Goal: Information Seeking & Learning: Learn about a topic

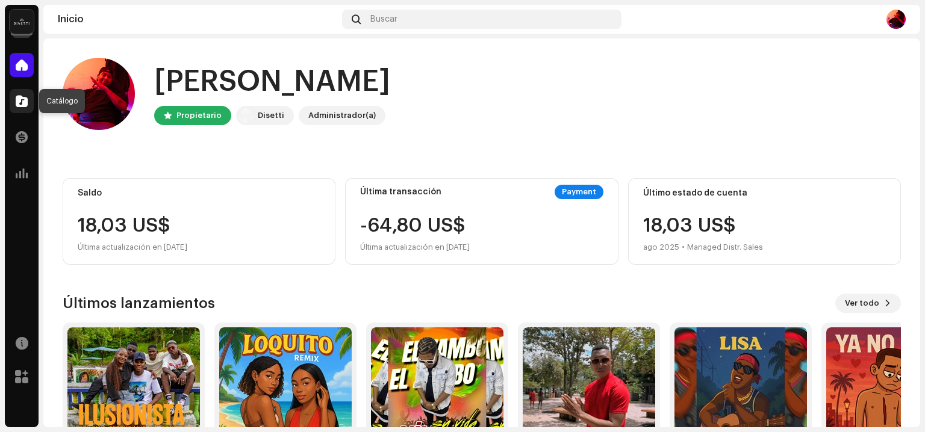
click at [26, 100] on span at bounding box center [22, 101] width 12 height 10
click at [16, 101] on span at bounding box center [22, 101] width 12 height 10
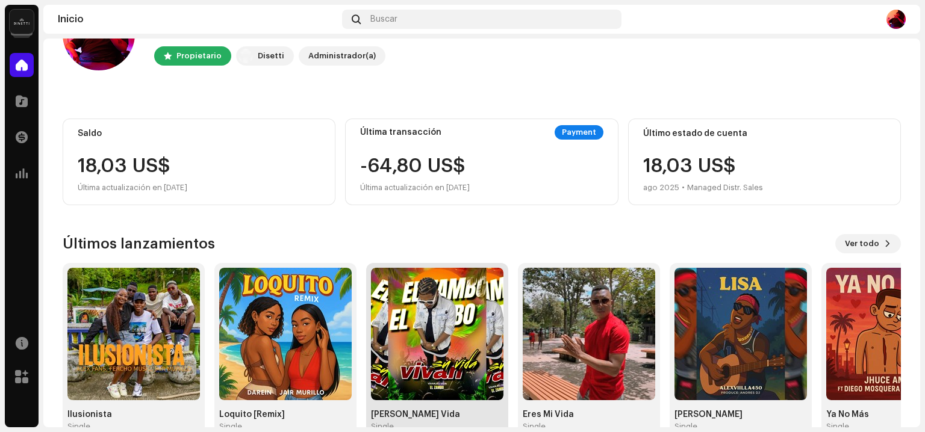
scroll to position [60, 0]
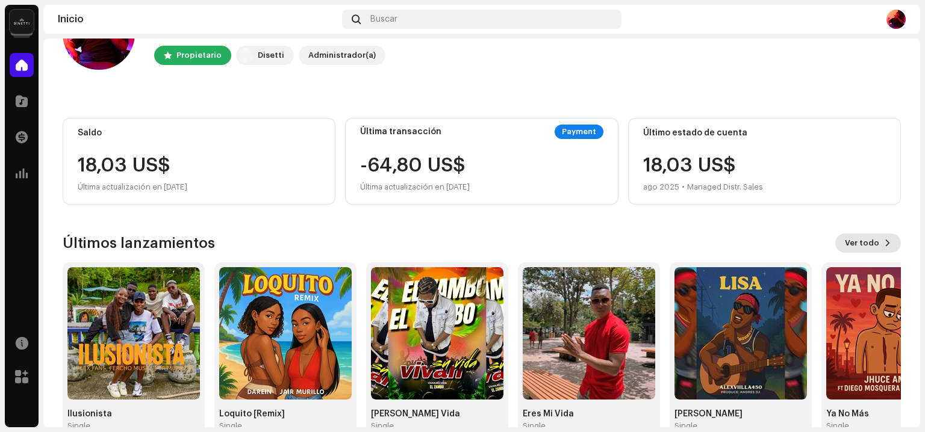
click at [877, 250] on button "Ver todo" at bounding box center [868, 243] width 66 height 19
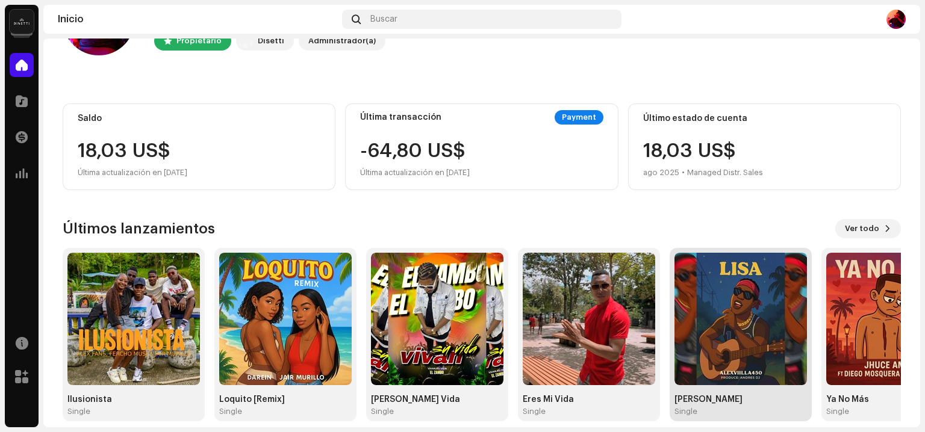
scroll to position [88, 0]
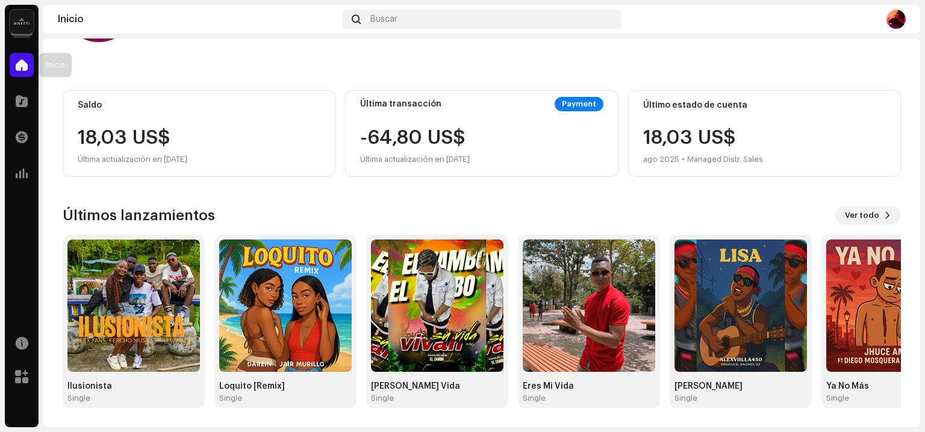
click at [26, 63] on span at bounding box center [22, 65] width 12 height 10
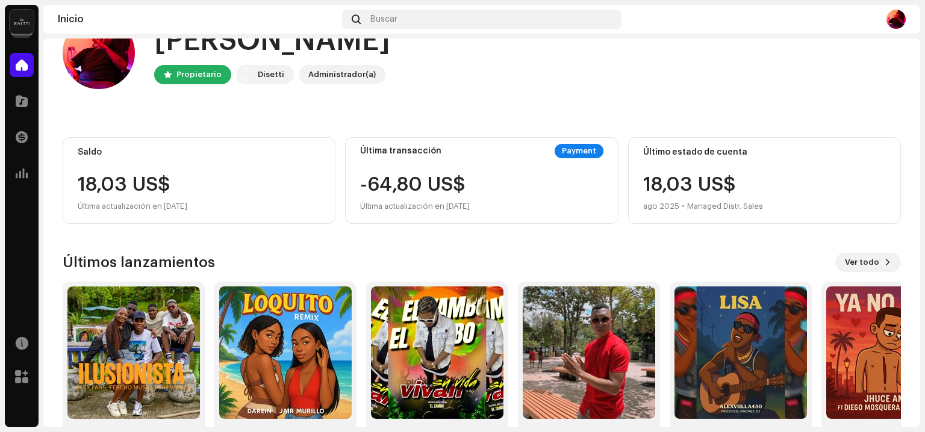
scroll to position [0, 0]
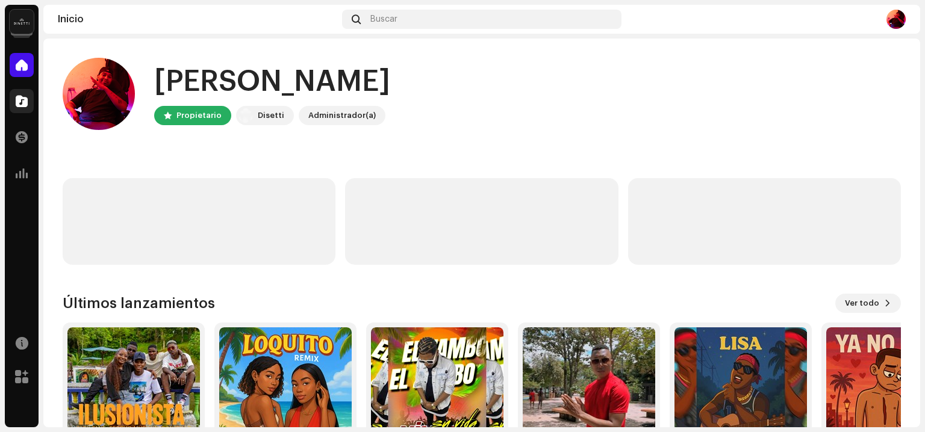
click at [16, 102] on span at bounding box center [22, 101] width 12 height 10
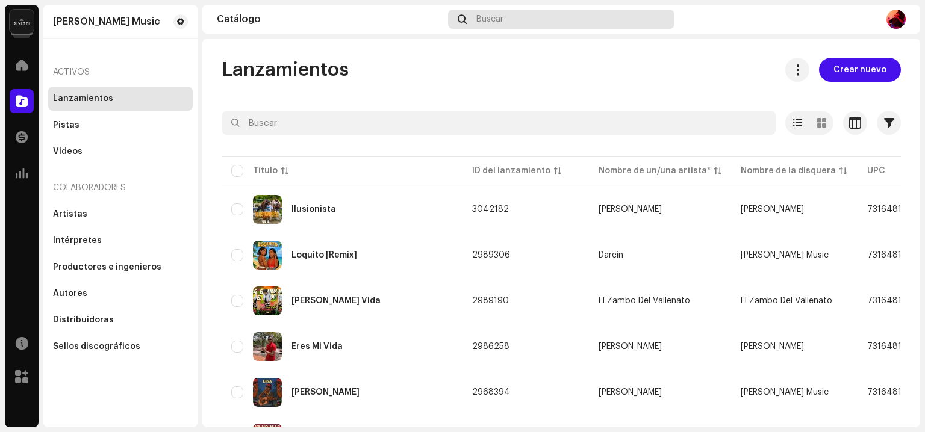
click at [503, 19] on span "Buscar" at bounding box center [489, 19] width 27 height 10
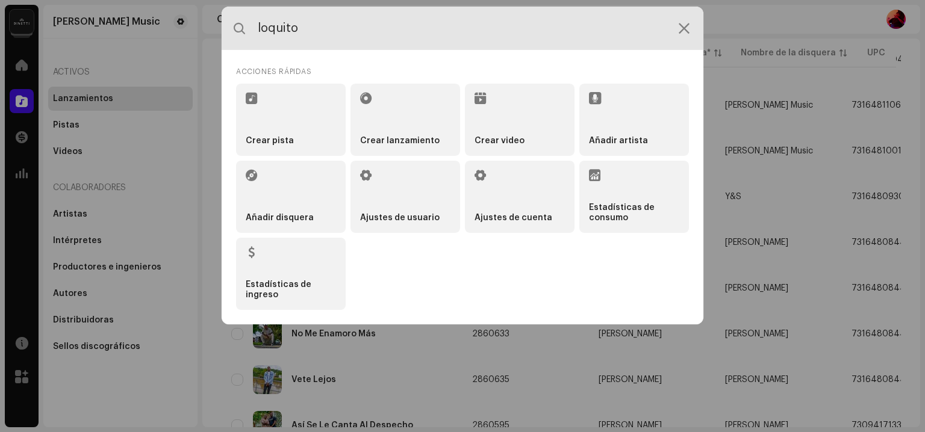
click at [732, 67] on div "loquito Acciones rápidas Crear pista Crear lanzamiento Crear video Añadir artis…" at bounding box center [462, 216] width 925 height 432
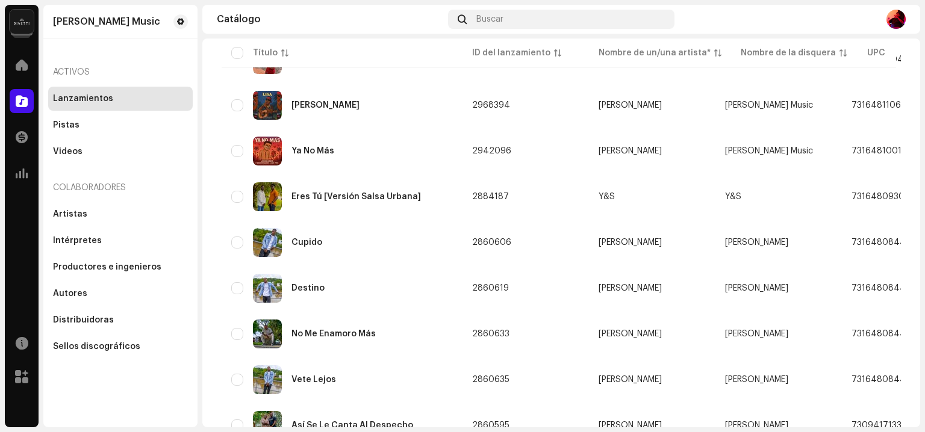
scroll to position [892, 0]
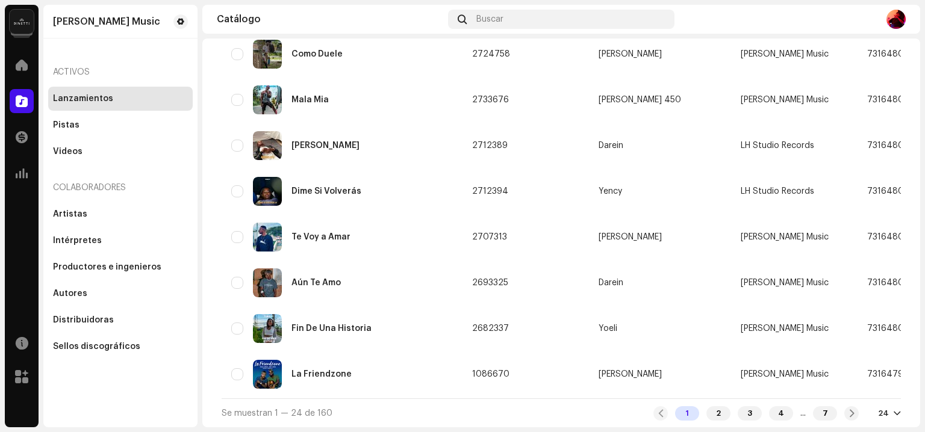
click at [706, 410] on div "2" at bounding box center [718, 413] width 24 height 14
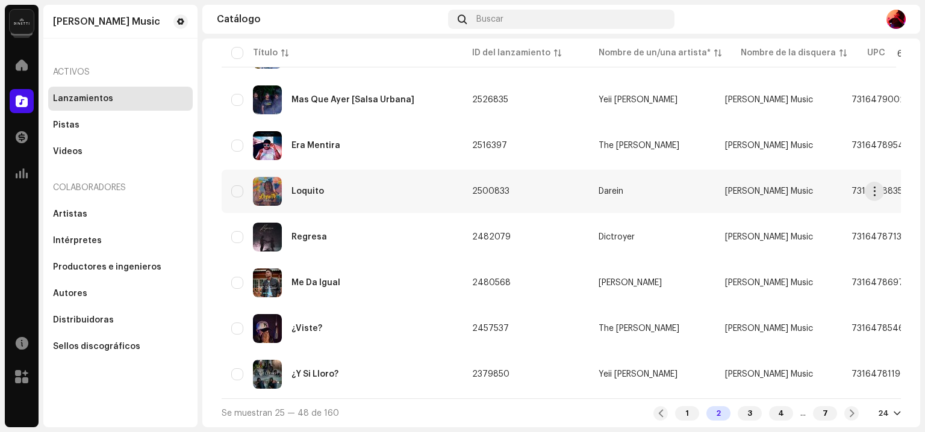
click at [317, 187] on div "Loquito" at bounding box center [307, 191] width 33 height 8
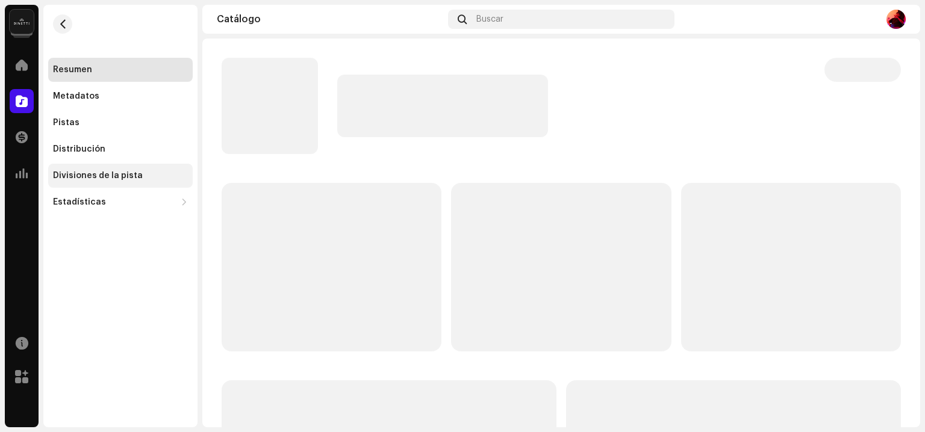
click at [130, 171] on div "Divisiones de la pista" at bounding box center [98, 176] width 90 height 10
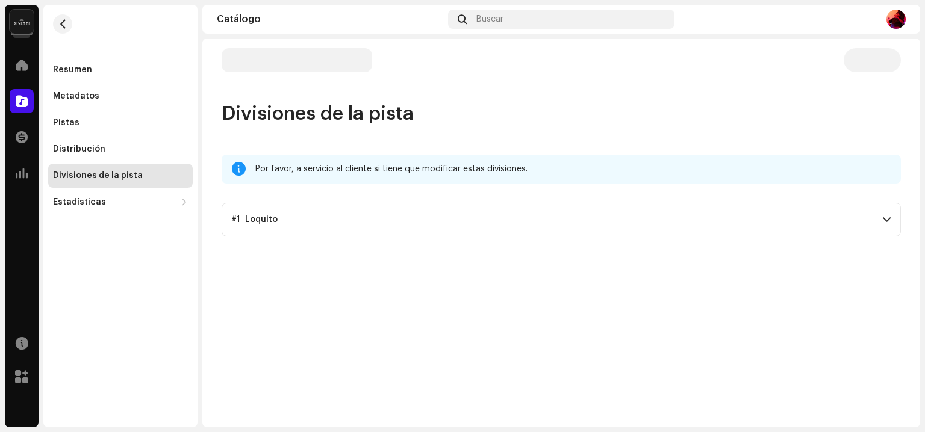
click at [359, 212] on p-accordion-header "#1 Loquito" at bounding box center [561, 220] width 679 height 34
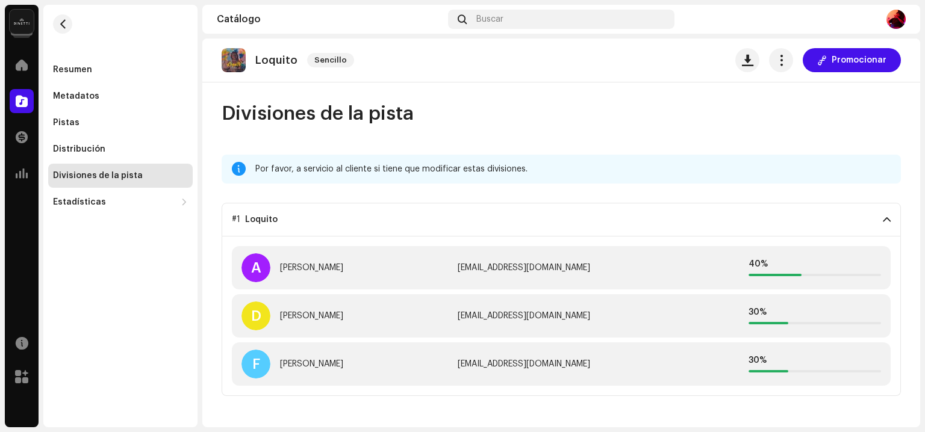
click at [524, 170] on div "Por favor, a servicio al cliente si tiene que modificar estas divisiones." at bounding box center [573, 169] width 636 height 14
click at [560, 268] on div "hinestrozaandres55@gmail.com" at bounding box center [561, 268] width 207 height 10
click at [517, 166] on div "Por favor, a servicio al cliente si tiene que modificar estas divisiones." at bounding box center [573, 169] width 636 height 14
click at [793, 64] on button "button" at bounding box center [781, 60] width 24 height 24
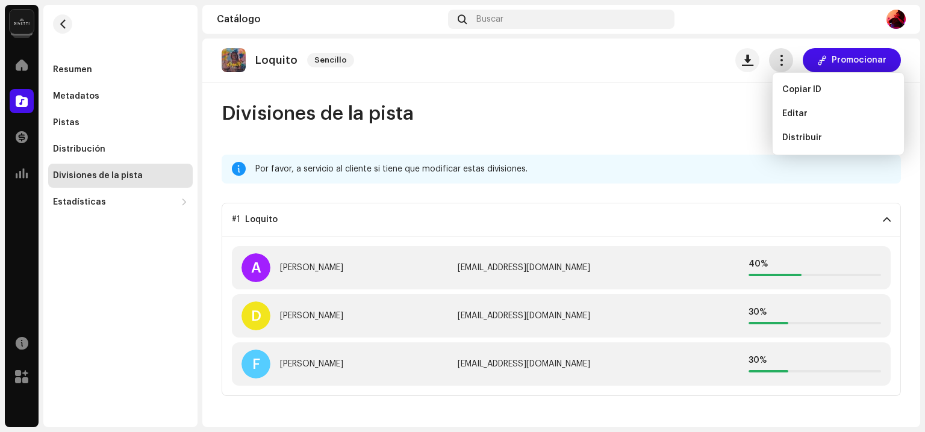
click at [791, 64] on button "button" at bounding box center [781, 60] width 24 height 24
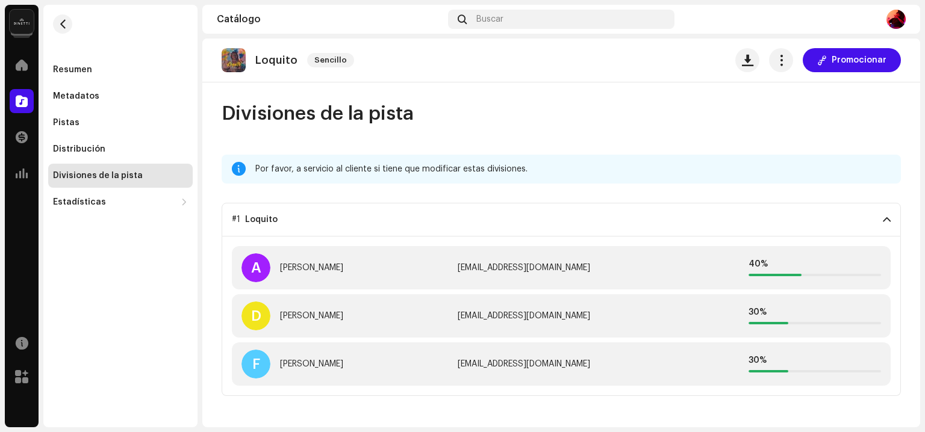
click at [804, 281] on div "A Andres Hurtado hinestrozaandres55@gmail.com 40 %" at bounding box center [561, 267] width 659 height 43
click at [797, 270] on div "40 %" at bounding box center [814, 268] width 132 height 17
click at [328, 53] on span "Sencillo" at bounding box center [330, 60] width 47 height 14
click at [326, 58] on span "Sencillo" at bounding box center [330, 60] width 47 height 14
click at [267, 220] on div "Loquito" at bounding box center [261, 220] width 33 height 10
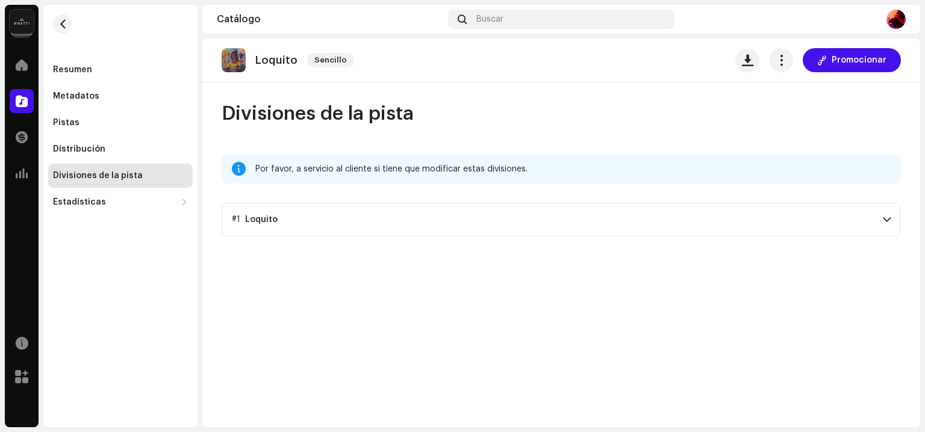
drag, startPoint x: 530, startPoint y: 221, endPoint x: 431, endPoint y: 226, distance: 99.5
click at [431, 226] on p-accordion-header "#1 Loquito" at bounding box center [561, 220] width 679 height 34
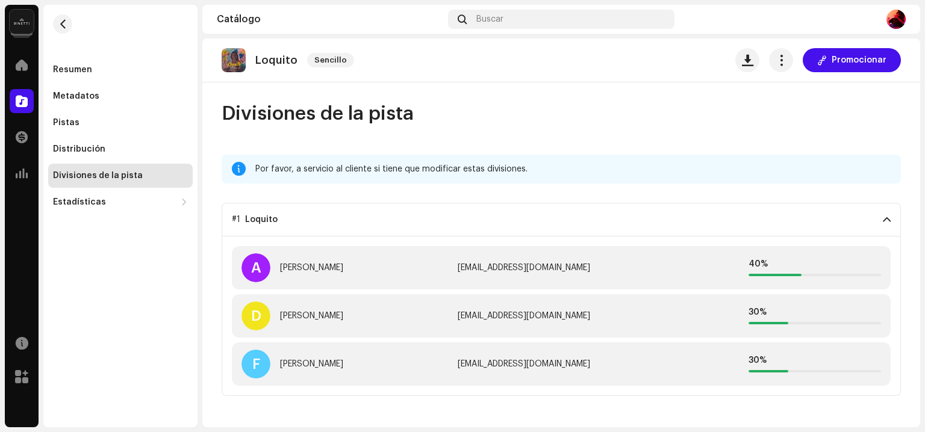
click at [431, 226] on p-accordion-header "#1 Loquito" at bounding box center [561, 220] width 679 height 34
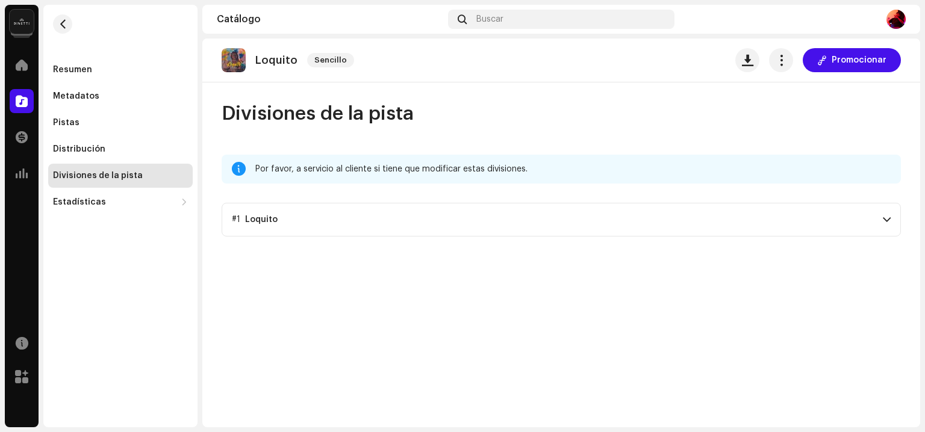
click at [140, 169] on div "Divisiones de la pista" at bounding box center [120, 176] width 145 height 24
drag, startPoint x: 140, startPoint y: 169, endPoint x: 120, endPoint y: 169, distance: 19.9
click at [120, 169] on div "Divisiones de la pista" at bounding box center [120, 176] width 145 height 24
click at [503, 222] on p-accordion-header "#1 Loquito" at bounding box center [561, 220] width 679 height 34
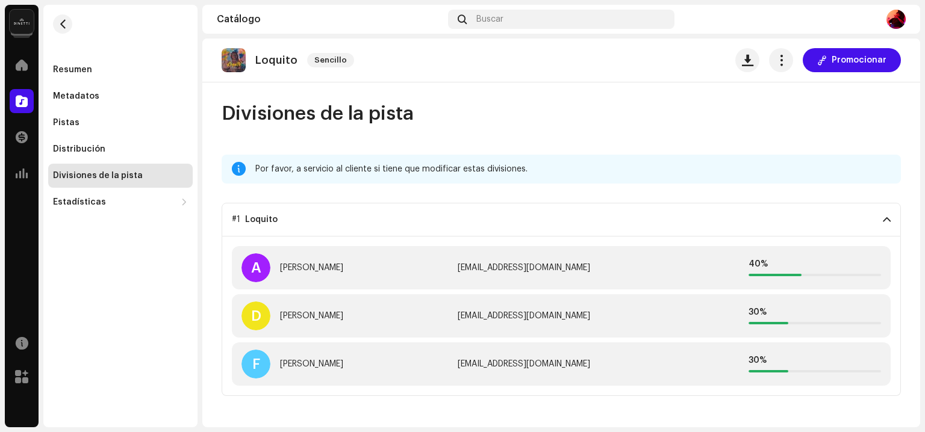
click at [479, 162] on div "Por favor, a servicio al cliente si tiene que modificar estas divisiones." at bounding box center [573, 169] width 636 height 14
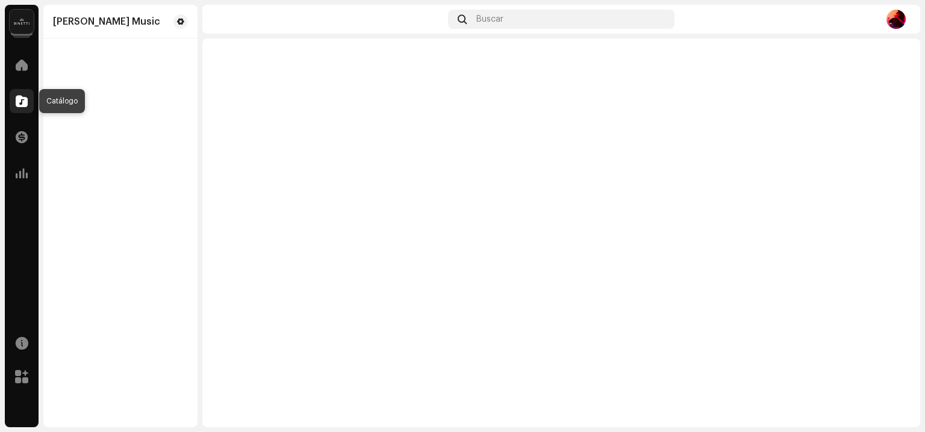
click at [33, 98] on div at bounding box center [22, 101] width 24 height 24
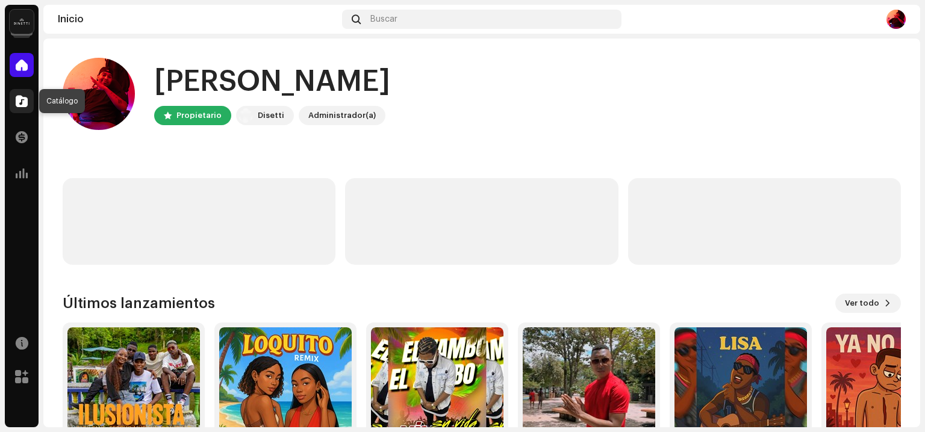
click at [23, 96] on span at bounding box center [22, 101] width 12 height 10
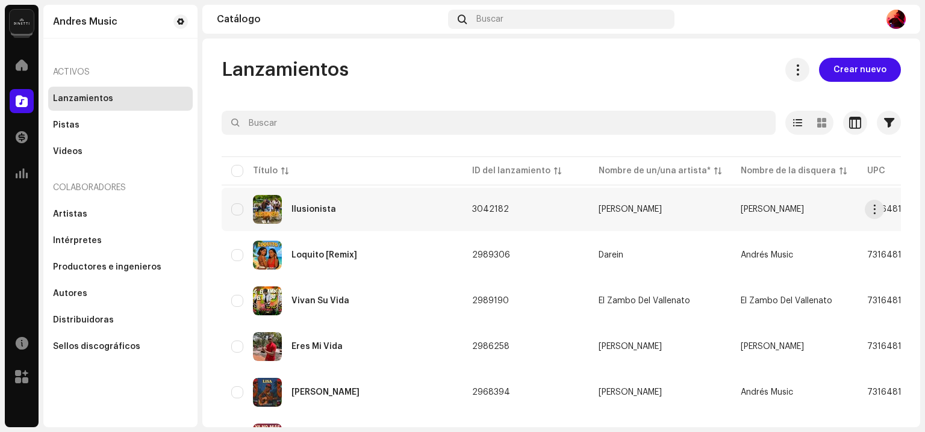
click at [376, 213] on div "Ilusionista" at bounding box center [342, 209] width 222 height 29
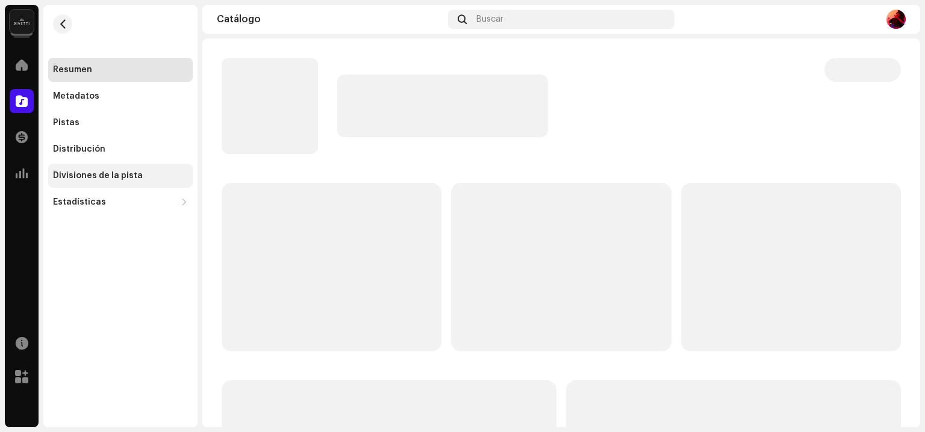
click at [131, 174] on div "Divisiones de la pista" at bounding box center [98, 176] width 90 height 10
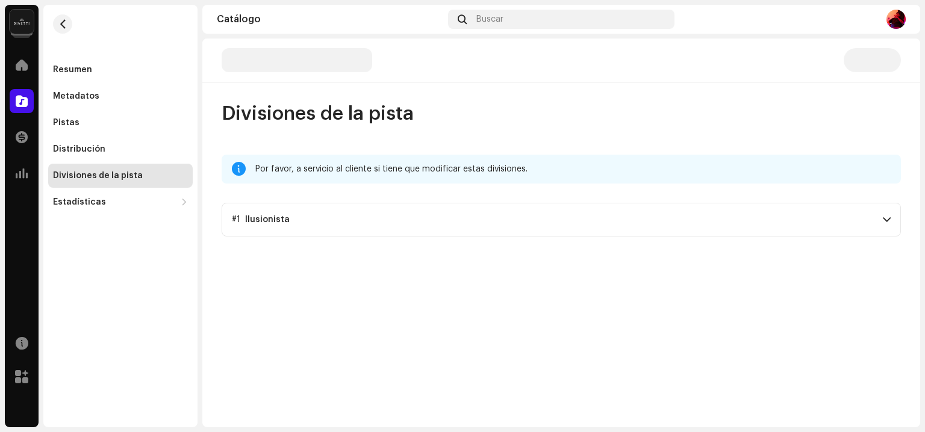
click at [425, 225] on p-accordion-header "#1 Ilusionista" at bounding box center [561, 220] width 679 height 34
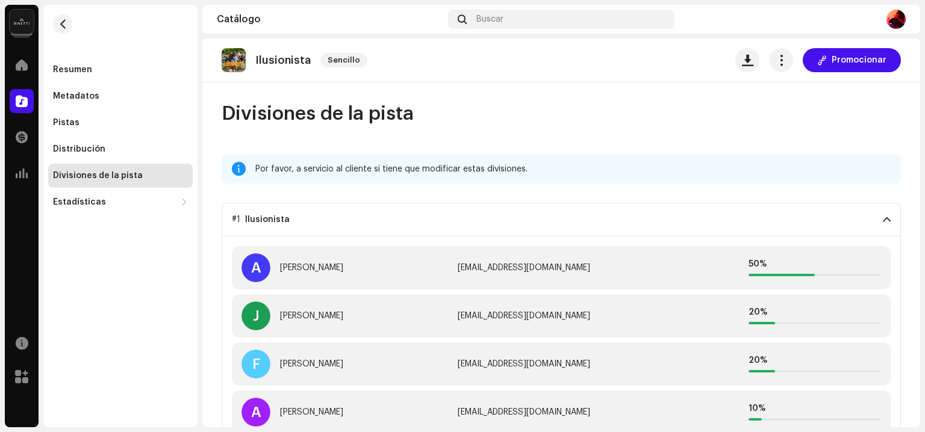
scroll to position [17, 0]
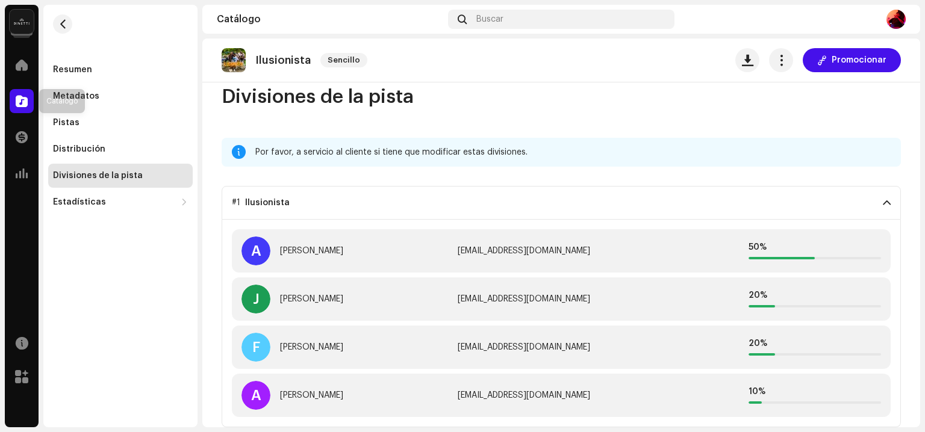
click at [19, 99] on span at bounding box center [22, 101] width 12 height 10
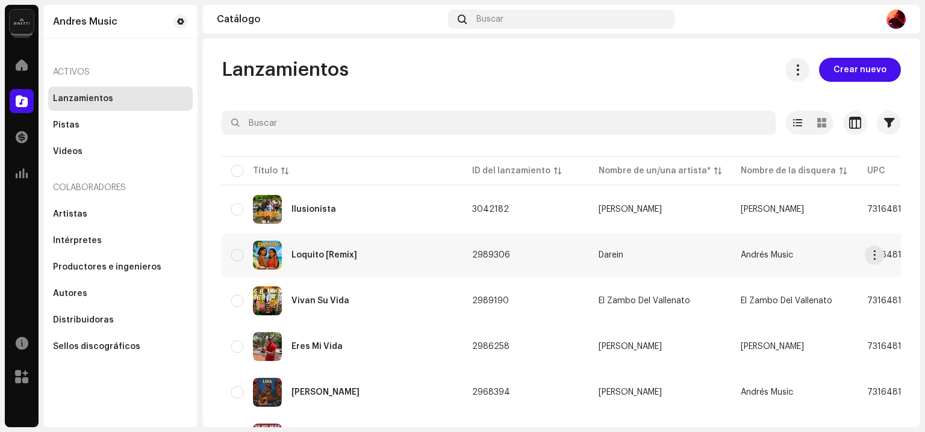
click at [367, 258] on div "Loquito [Remix]" at bounding box center [342, 255] width 222 height 29
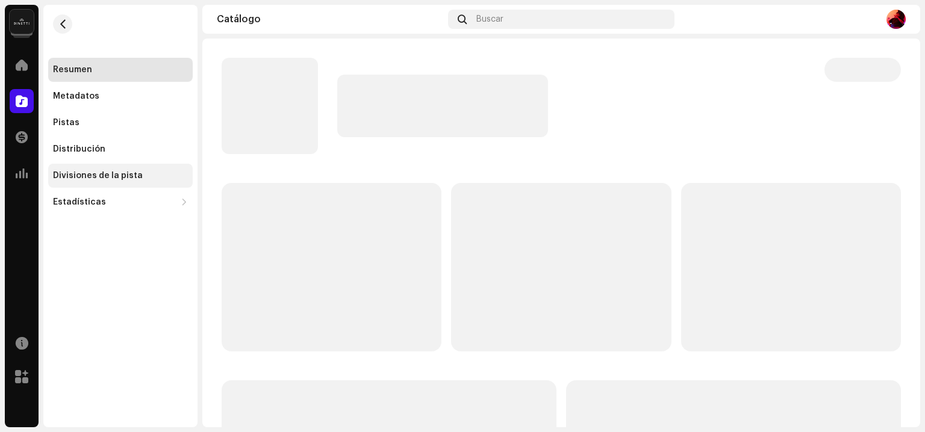
click at [87, 175] on div "Divisiones de la pista" at bounding box center [98, 176] width 90 height 10
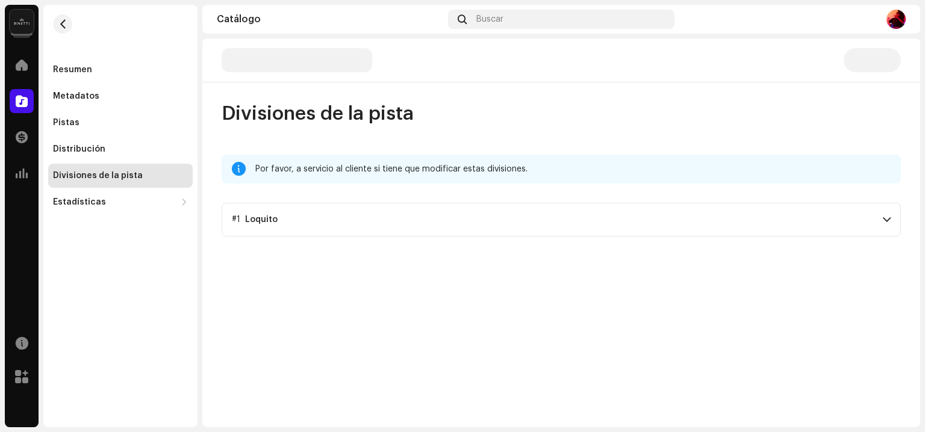
click at [359, 222] on p-accordion-header "#1 Loquito" at bounding box center [561, 220] width 679 height 34
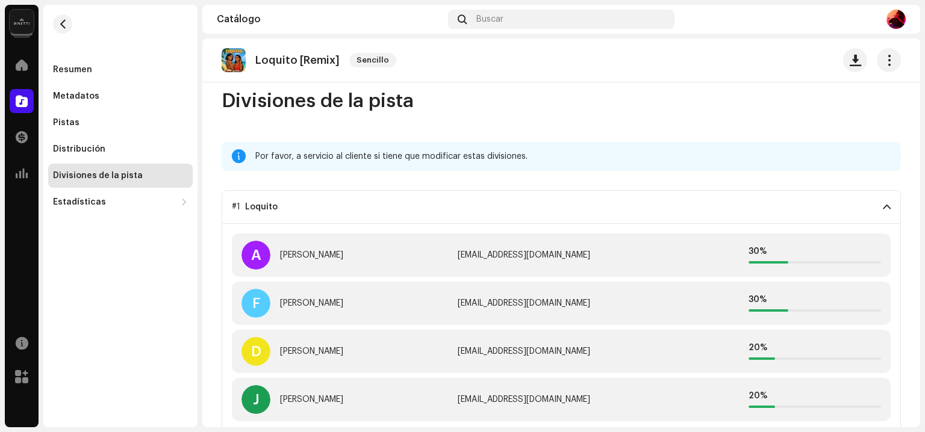
scroll to position [17, 0]
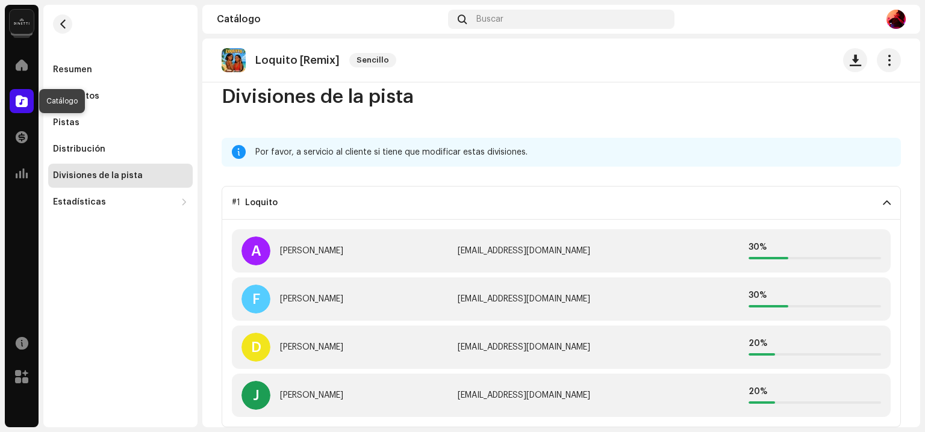
click at [25, 104] on span at bounding box center [22, 101] width 12 height 10
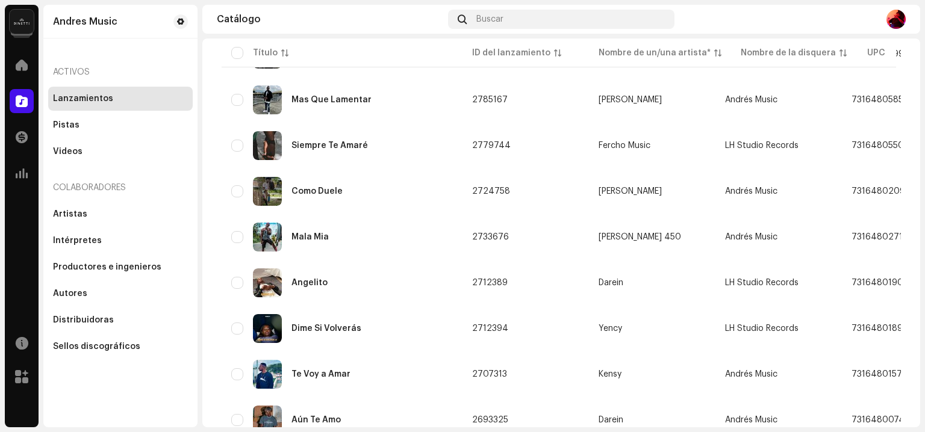
scroll to position [895, 0]
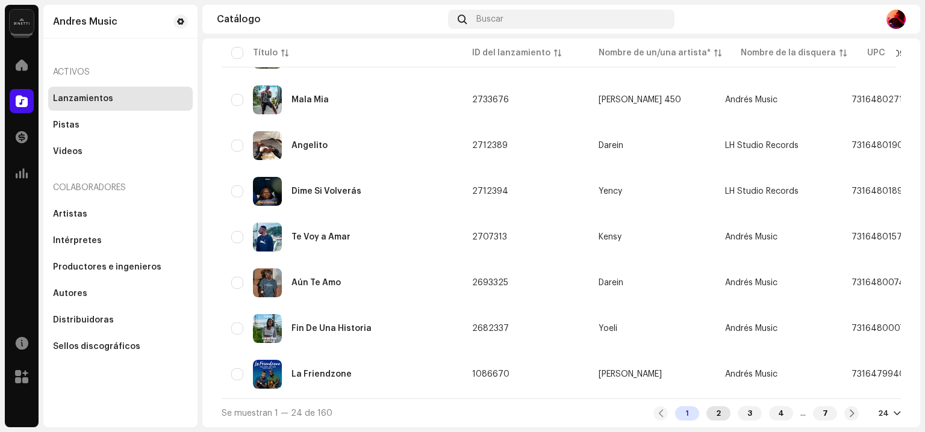
click at [706, 414] on div "2" at bounding box center [718, 413] width 24 height 14
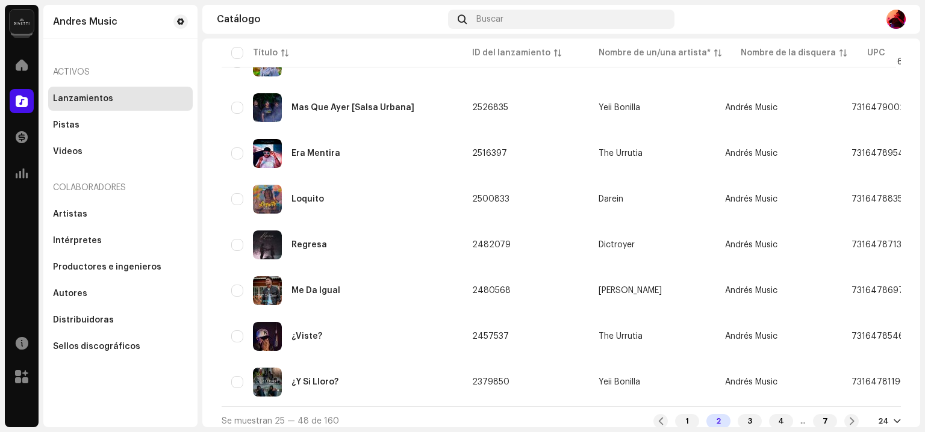
scroll to position [895, 0]
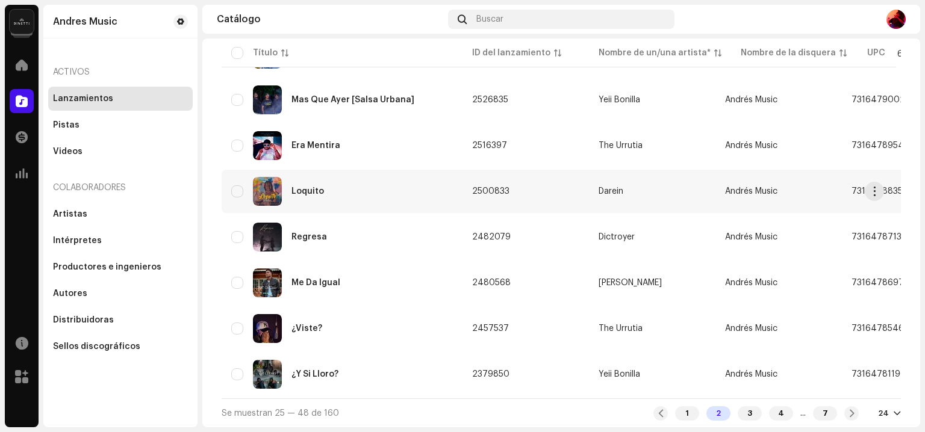
click at [367, 185] on div "Loquito" at bounding box center [342, 191] width 222 height 29
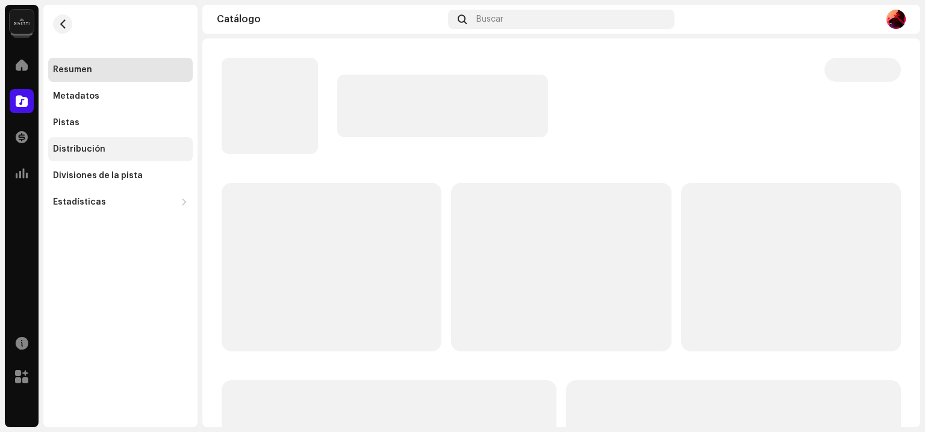
click at [123, 148] on div "Distribución" at bounding box center [120, 150] width 135 height 10
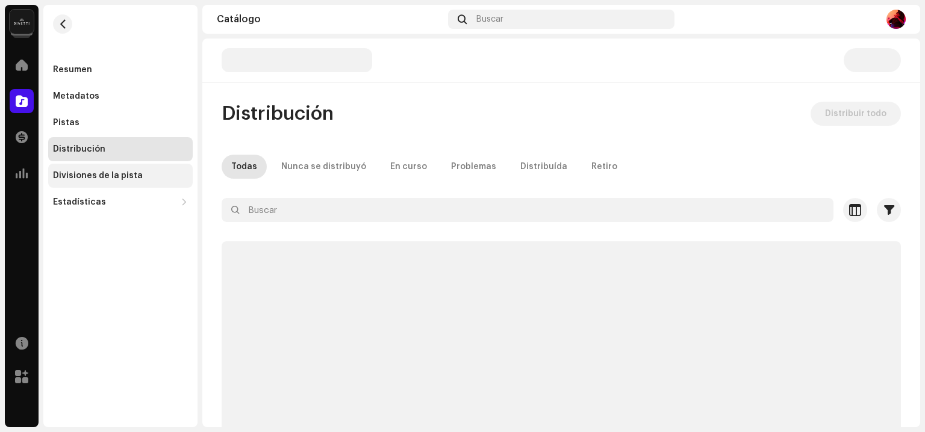
click at [124, 184] on div "Divisiones de la pista" at bounding box center [120, 176] width 145 height 24
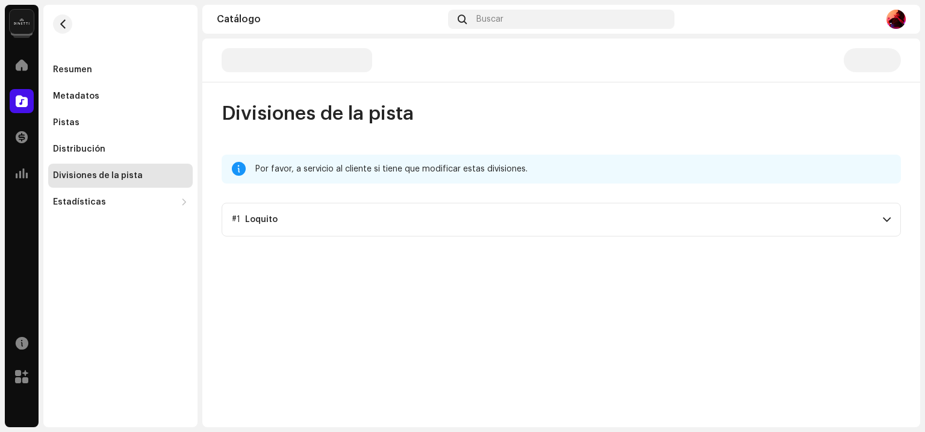
click at [355, 220] on p-accordion-header "#1 Loquito" at bounding box center [561, 220] width 679 height 34
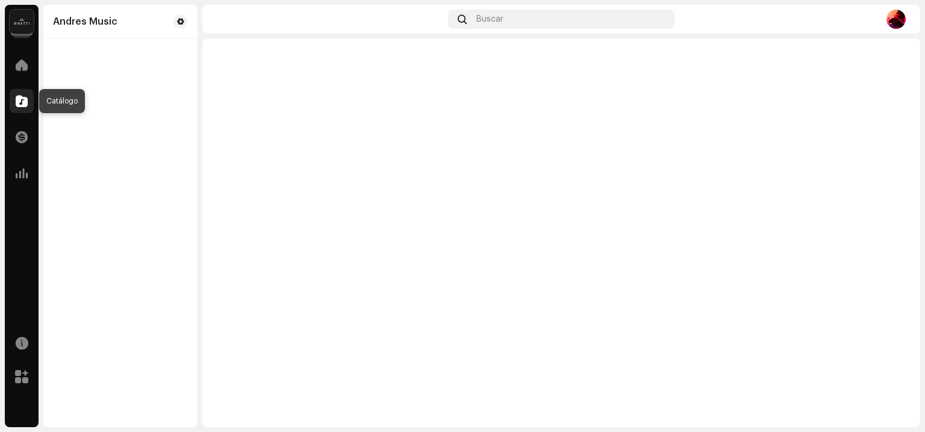
click at [21, 99] on span at bounding box center [22, 101] width 12 height 10
click at [16, 96] on span at bounding box center [22, 101] width 12 height 10
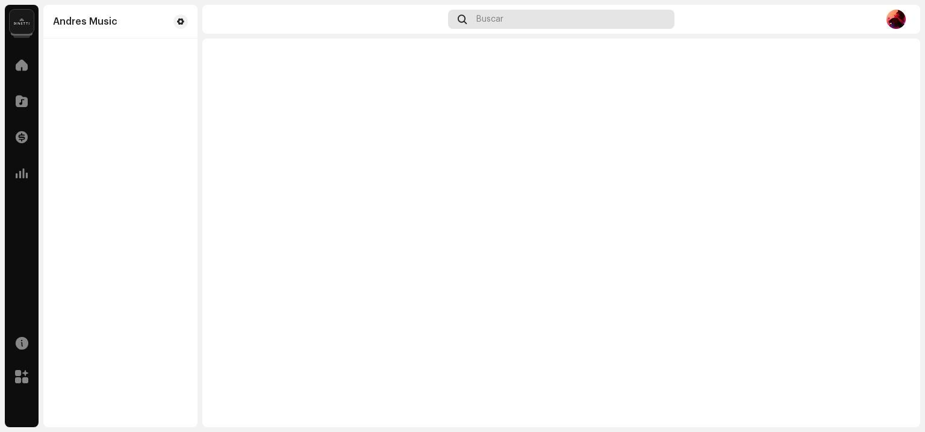
click at [501, 12] on div "Buscar" at bounding box center [561, 19] width 226 height 19
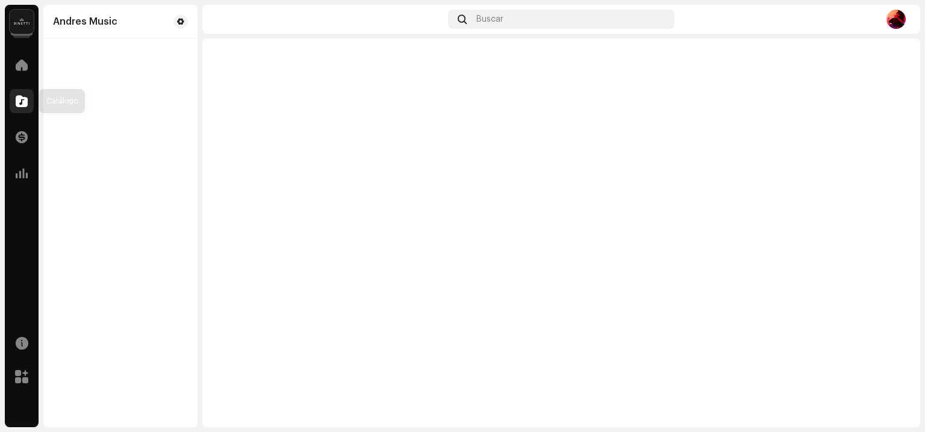
click at [24, 100] on span at bounding box center [22, 101] width 12 height 10
click at [14, 104] on div at bounding box center [22, 101] width 24 height 24
click at [21, 69] on span at bounding box center [22, 65] width 12 height 10
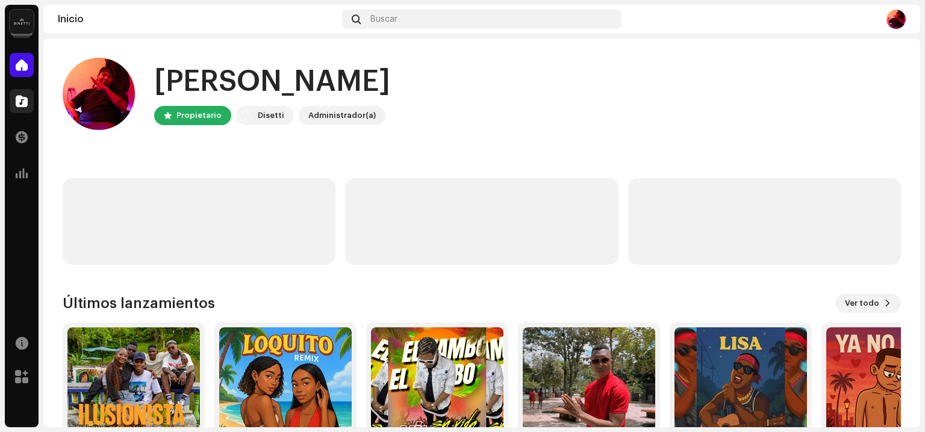
click at [21, 96] on span at bounding box center [22, 101] width 12 height 10
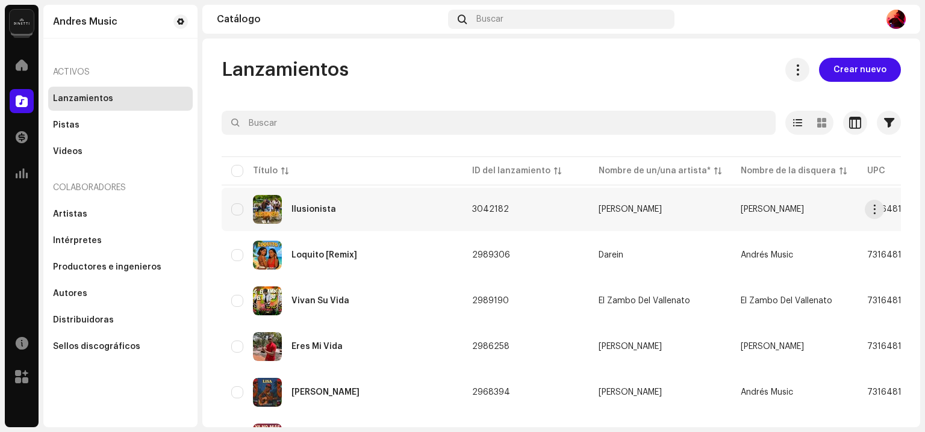
click at [356, 213] on div "Ilusionista" at bounding box center [342, 209] width 222 height 29
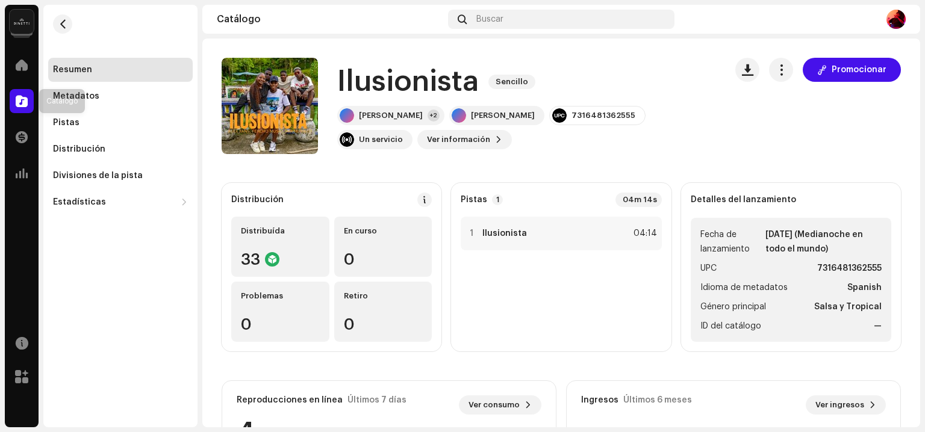
click at [24, 102] on span at bounding box center [22, 101] width 12 height 10
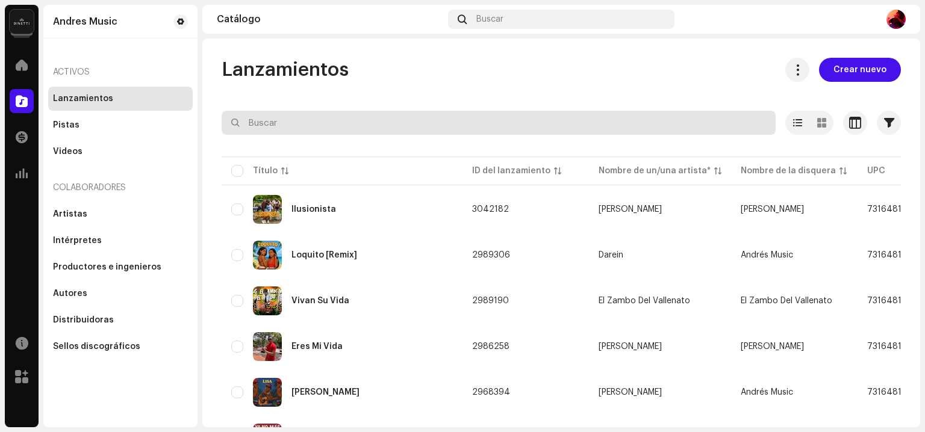
click at [342, 119] on input "text" at bounding box center [499, 123] width 554 height 24
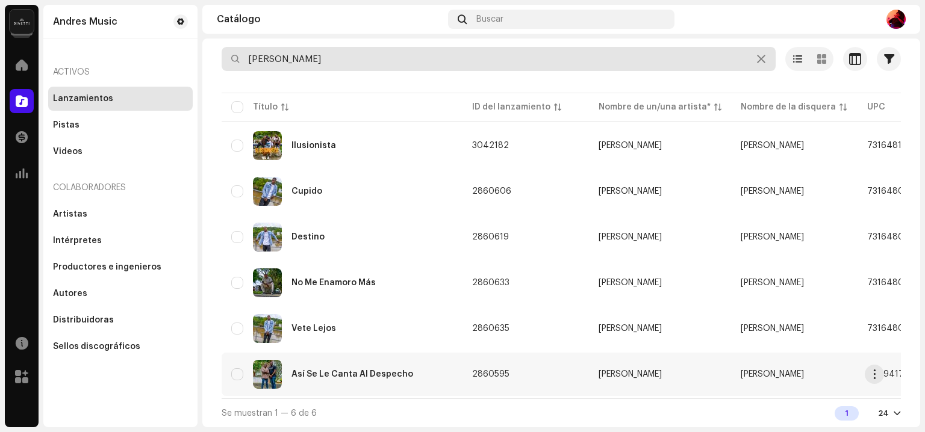
type input "[PERSON_NAME]"
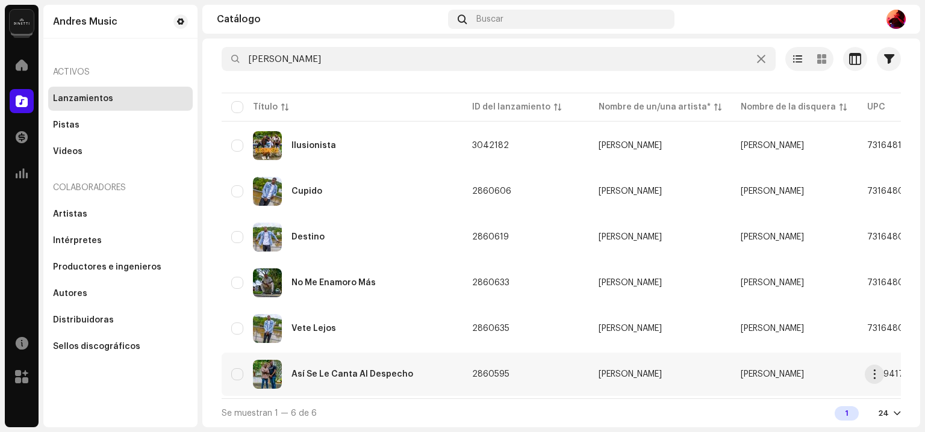
click at [387, 370] on div "Así Se Le Canta Al Despecho" at bounding box center [352, 374] width 122 height 8
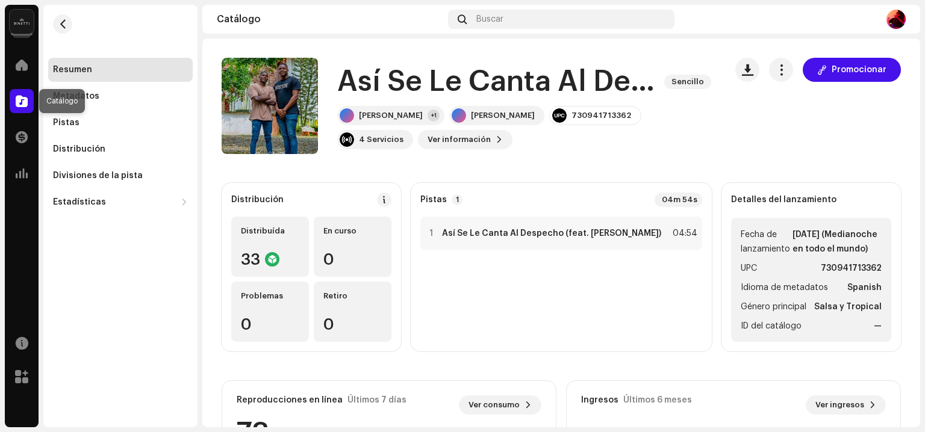
click at [17, 100] on span at bounding box center [22, 101] width 12 height 10
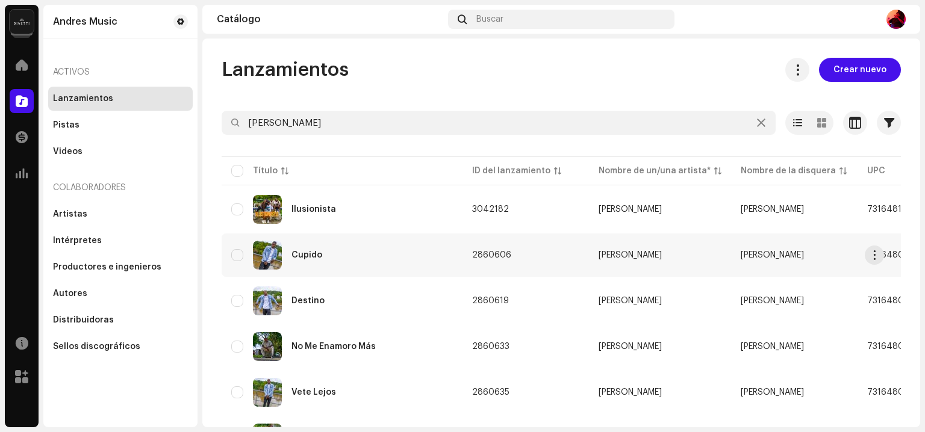
click at [352, 265] on div "Cupido" at bounding box center [342, 255] width 222 height 29
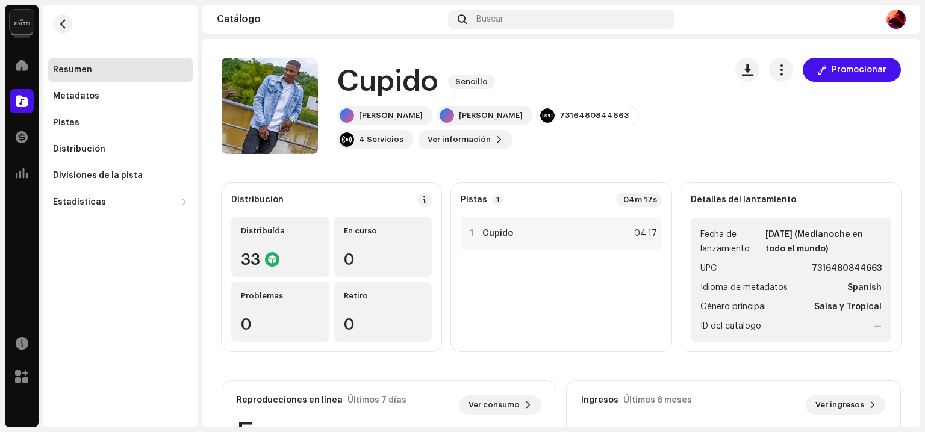
click at [568, 324] on div "1 Cupido 04:17" at bounding box center [561, 279] width 201 height 125
click at [68, 19] on button "button" at bounding box center [62, 23] width 19 height 19
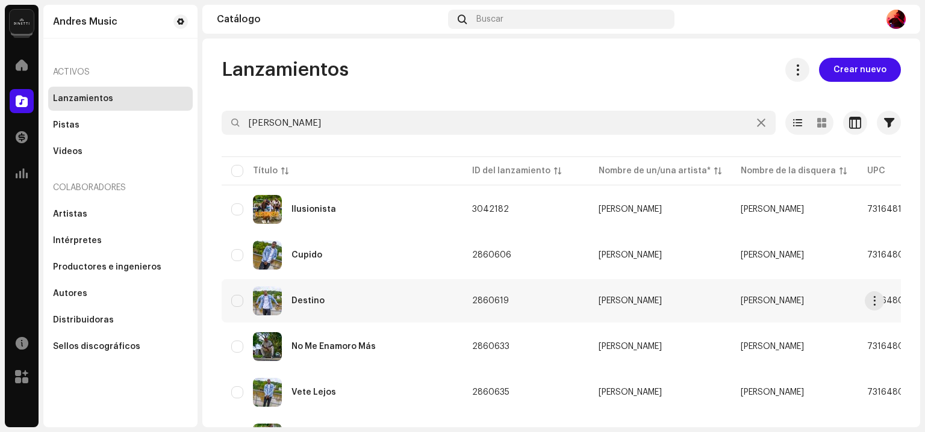
click at [331, 297] on div "Destino" at bounding box center [342, 301] width 222 height 29
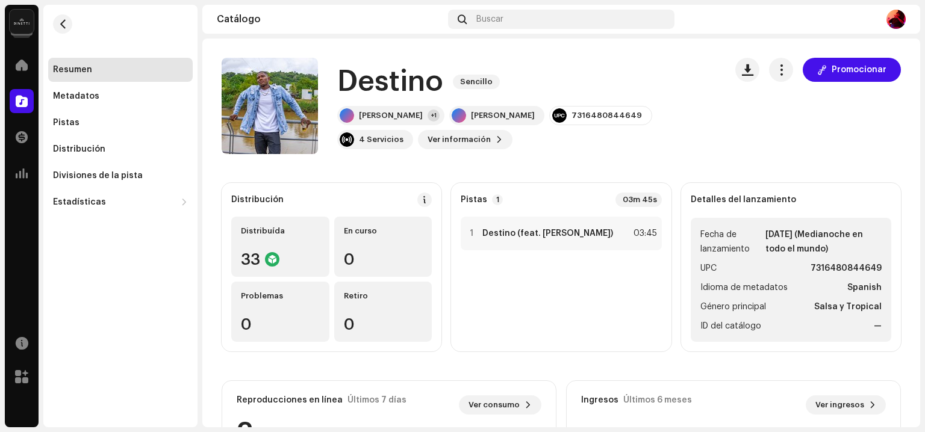
click at [511, 275] on div "1 Destino (feat. [PERSON_NAME]) 03:45" at bounding box center [561, 279] width 201 height 125
click at [71, 24] on button "button" at bounding box center [62, 23] width 19 height 19
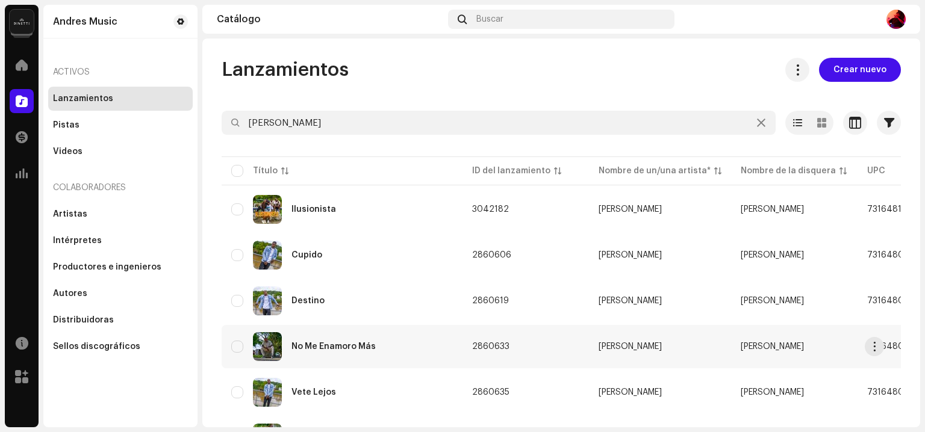
click at [372, 348] on div "No Me Enamoro Más" at bounding box center [333, 347] width 84 height 8
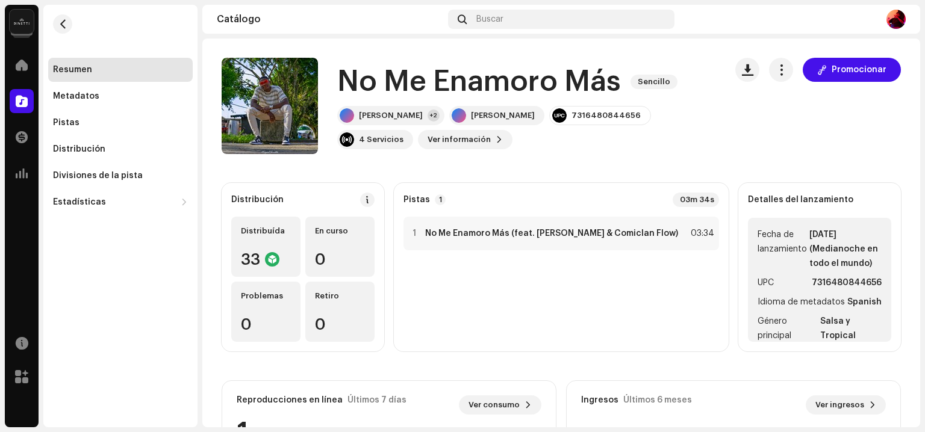
click at [527, 275] on div "1 No Me Enamoro Más (feat. [PERSON_NAME] & Comiclan Flow) 03:34" at bounding box center [561, 279] width 316 height 125
click at [16, 106] on span at bounding box center [22, 101] width 12 height 10
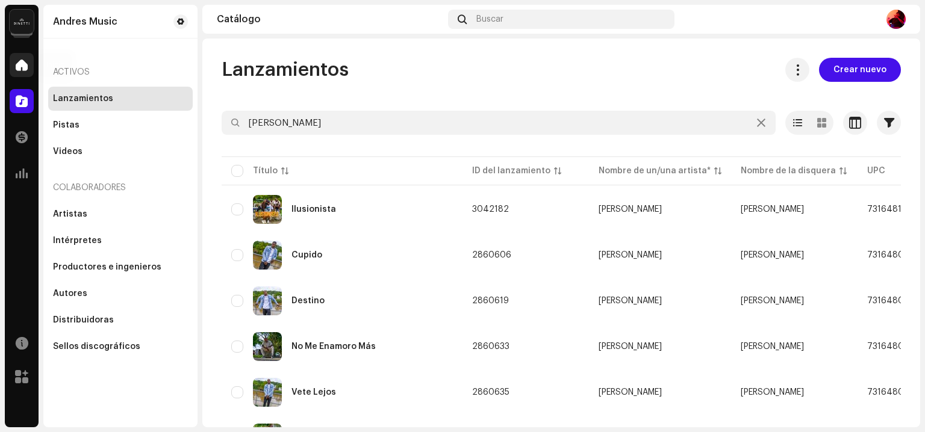
click at [31, 61] on div at bounding box center [22, 65] width 24 height 24
